Goal: Information Seeking & Learning: Find specific fact

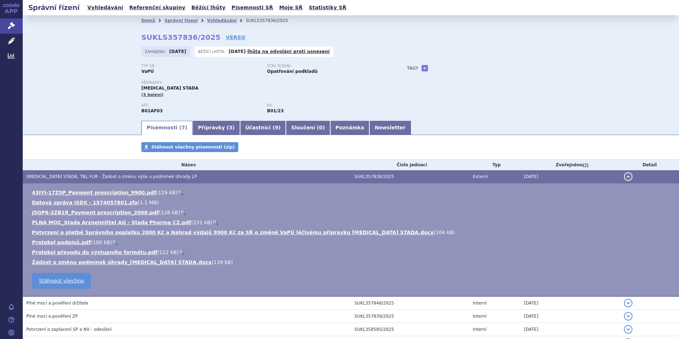
scroll to position [29, 0]
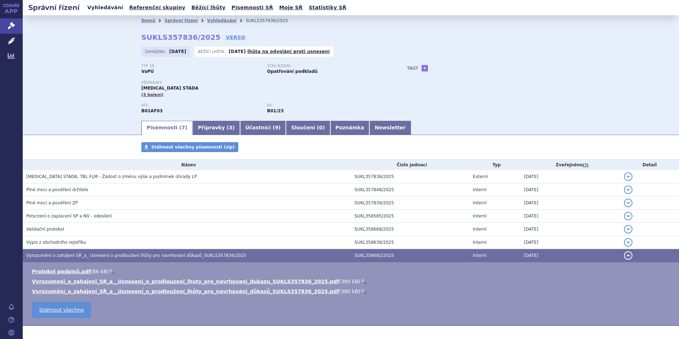
click at [102, 7] on link "Vyhledávání" at bounding box center [105, 8] width 40 height 10
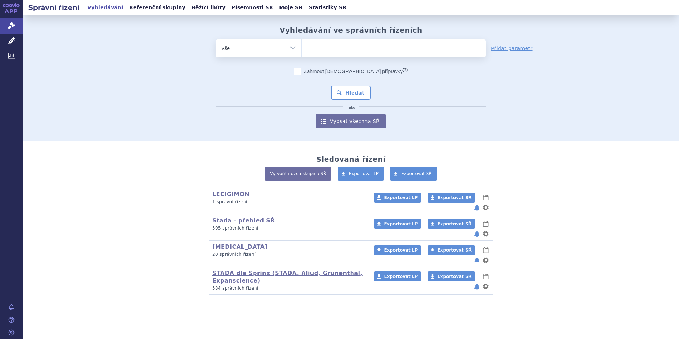
click at [308, 46] on input "search" at bounding box center [309, 47] width 4 height 9
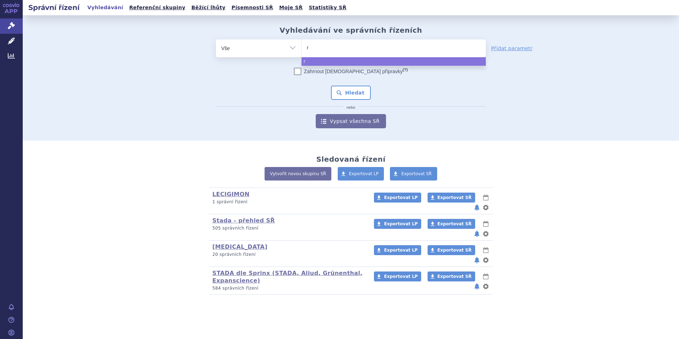
type input "ri"
type input "riv"
type input "riva"
type input "rivar"
type input "rivaro"
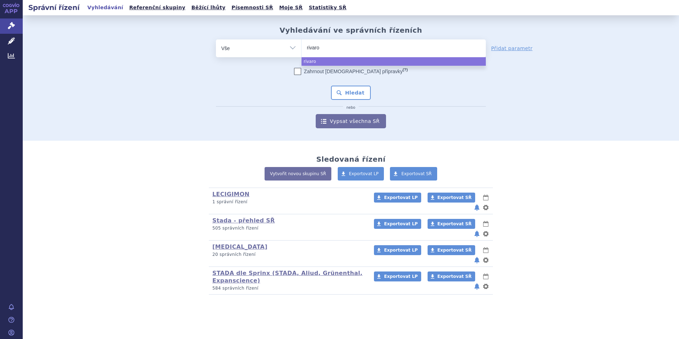
type input "rivarox"
type input "rivaroxa"
type input "rivaroxab"
type input "rivaroxaba"
type input "rivaroxaban"
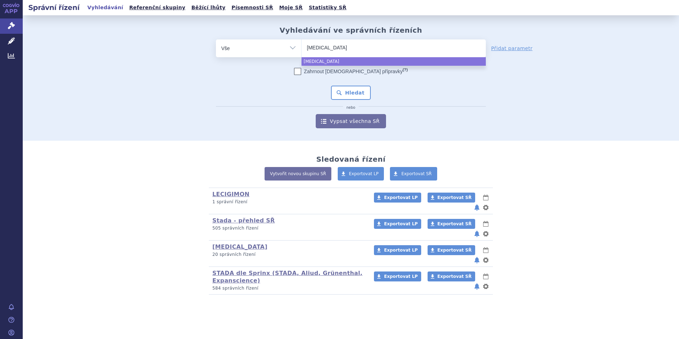
type input "rivaroxaban"
type input "rivaroxaban g"
type input "rivaroxaban gl"
type input "rivaroxaban gle"
type input "rivaroxaban glen"
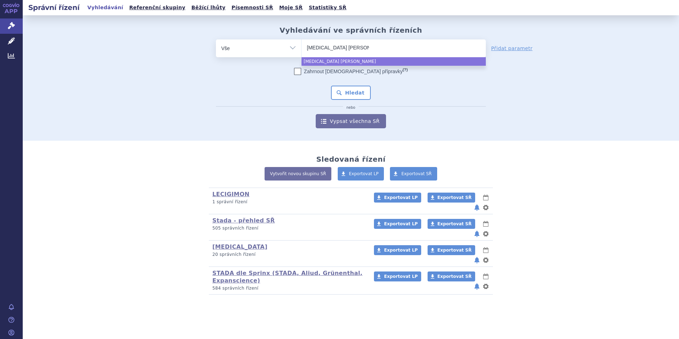
type input "rivaroxaban glenm"
type input "rivaroxaban glenma"
type input "rivaroxaban glenmar"
type input "rivaroxaban glenmark"
select select "rivaroxaban glenmark"
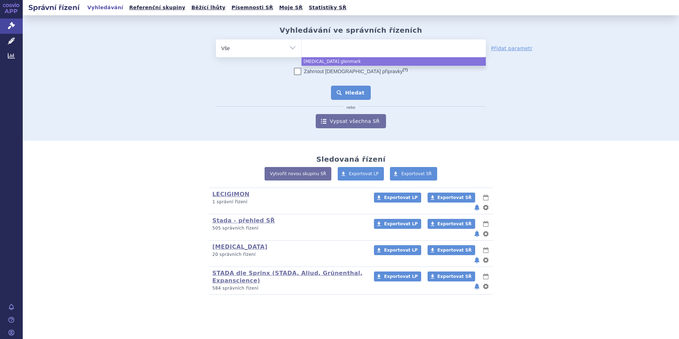
click at [348, 93] on button "Hledat" at bounding box center [351, 93] width 40 height 14
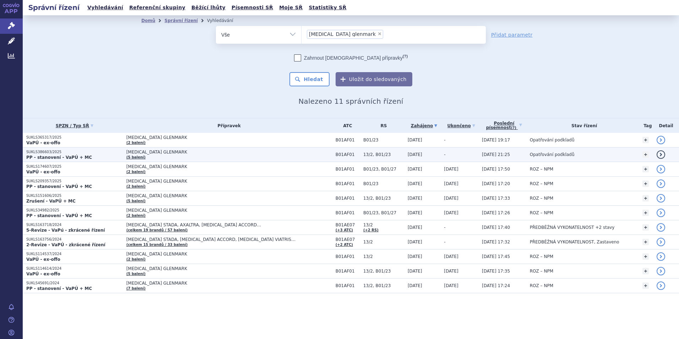
click at [137, 152] on span "[MEDICAL_DATA] GLENMARK" at bounding box center [215, 152] width 178 height 5
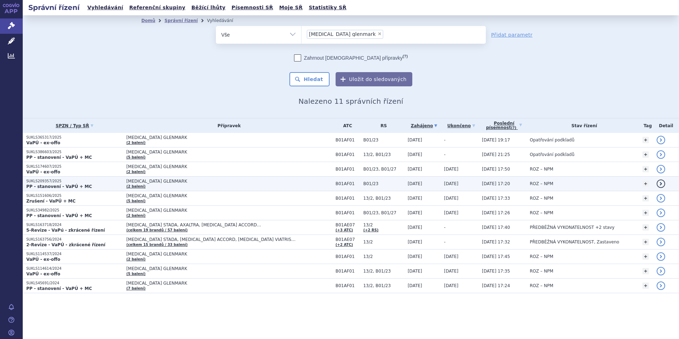
click at [126, 183] on span "[MEDICAL_DATA] GLENMARK (2 balení)" at bounding box center [229, 184] width 206 height 10
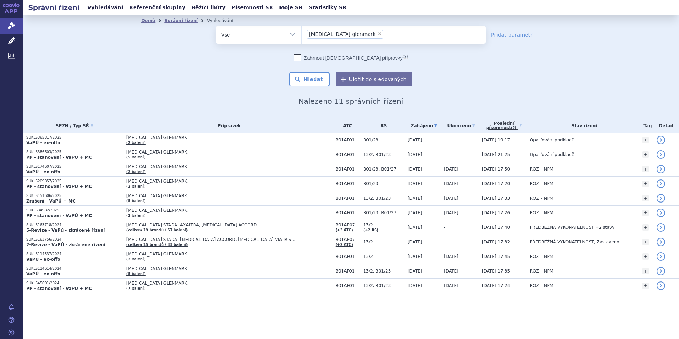
click at [363, 35] on li "× rivaroxaban glenmark" at bounding box center [345, 34] width 76 height 9
click at [302, 35] on select "rivaroxaban glenmark" at bounding box center [301, 35] width 0 height 18
click at [363, 35] on li "× rivaroxaban glenmark" at bounding box center [345, 34] width 76 height 9
click at [302, 35] on select "rivaroxaban glenmark" at bounding box center [301, 35] width 0 height 18
click at [377, 34] on span "×" at bounding box center [379, 34] width 4 height 4
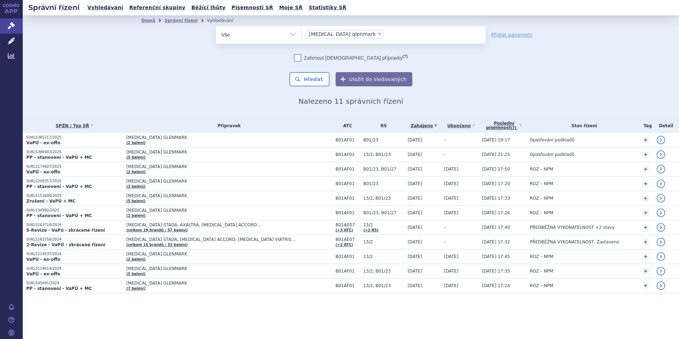
click at [302, 34] on select "rivaroxaban glenmark" at bounding box center [301, 35] width 0 height 18
click at [355, 34] on ul at bounding box center [394, 33] width 184 height 15
click at [302, 34] on select "rivaroxaban glenmark" at bounding box center [301, 35] width 0 height 18
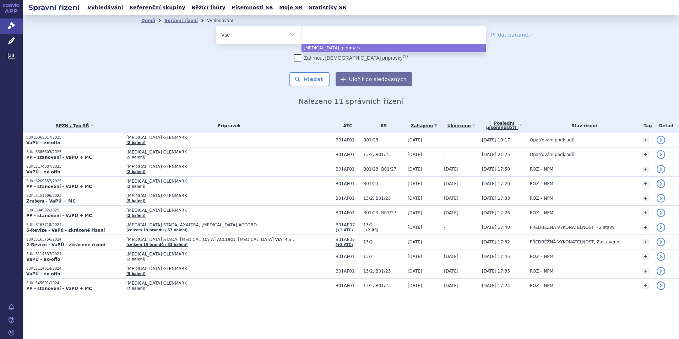
select select "rivaroxaban glenmark"
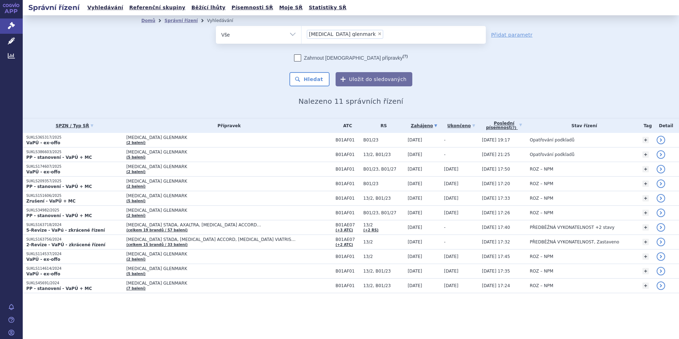
click at [230, 81] on div "Zahrnout bratrské přípravky (?) * Pozor, hledání dle vyhledávacího parametru In…" at bounding box center [351, 70] width 270 height 32
click at [377, 33] on span "×" at bounding box center [379, 34] width 4 height 4
click at [302, 33] on select "rivaroxaban glenmark" at bounding box center [301, 35] width 0 height 18
select select
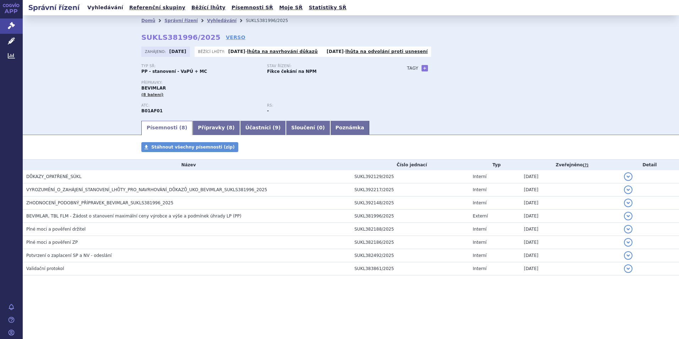
click at [107, 7] on link "Vyhledávání" at bounding box center [105, 8] width 40 height 10
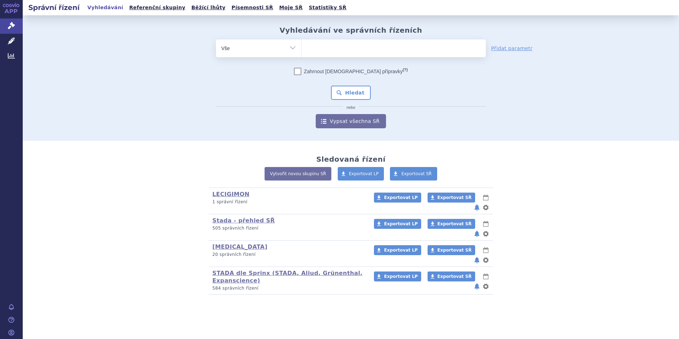
click at [316, 54] on ul at bounding box center [394, 46] width 184 height 15
click at [302, 54] on select at bounding box center [301, 48] width 0 height 18
